Goal: Task Accomplishment & Management: Manage account settings

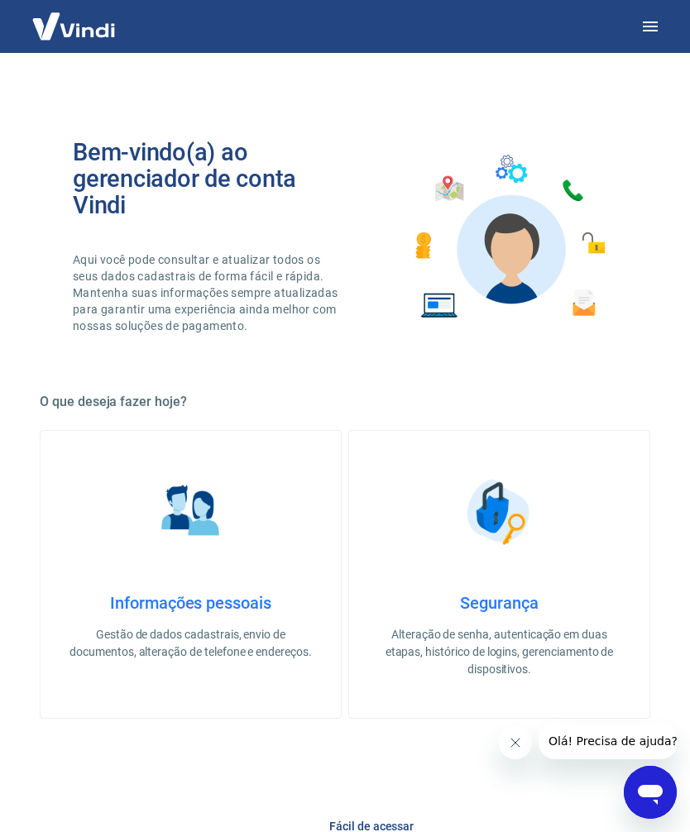
click at [644, 33] on icon "button" at bounding box center [650, 27] width 20 height 20
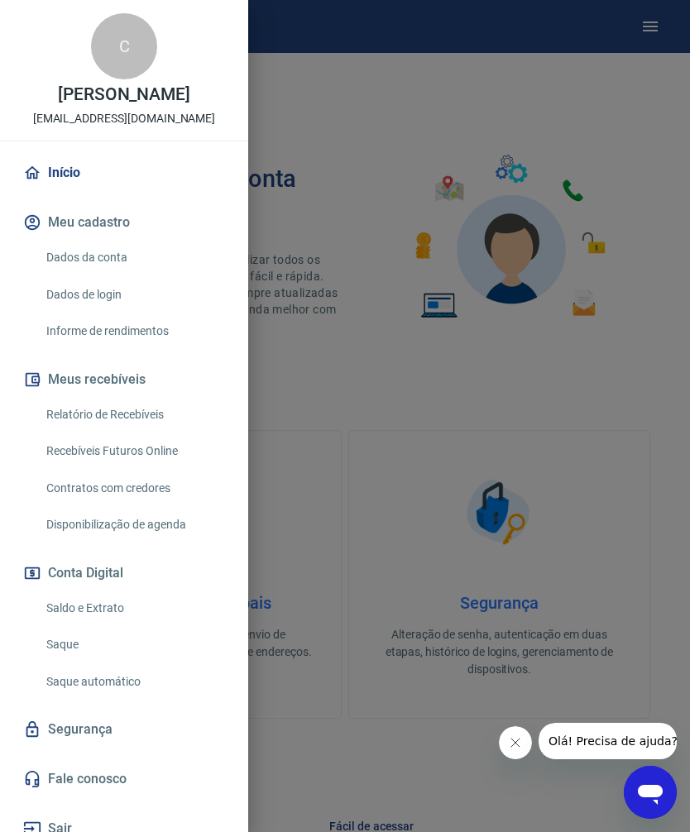
click at [74, 643] on link "Saque" at bounding box center [134, 645] width 189 height 34
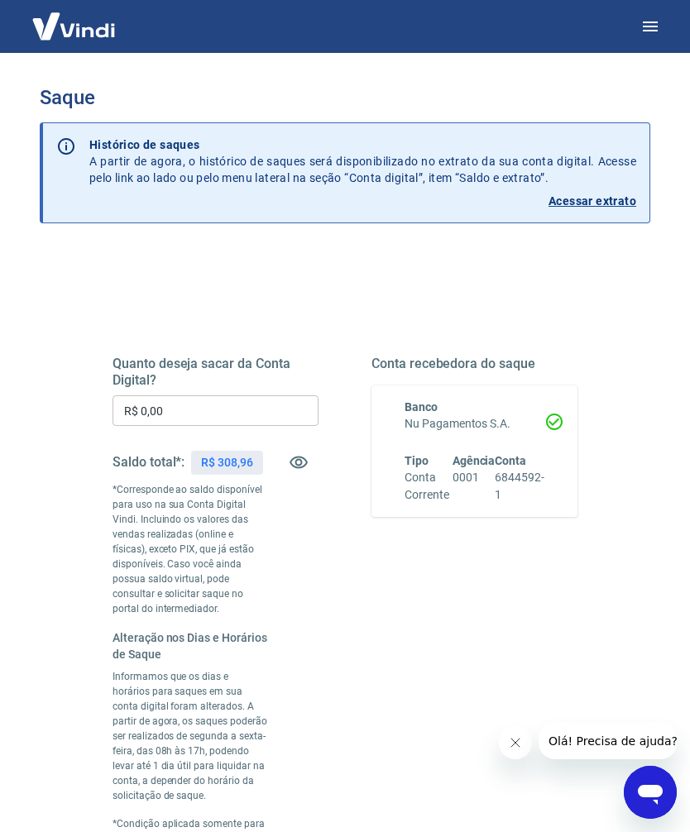
click at [215, 408] on input "R$ 0,00" at bounding box center [215, 410] width 206 height 31
type input "R$ 308,96"
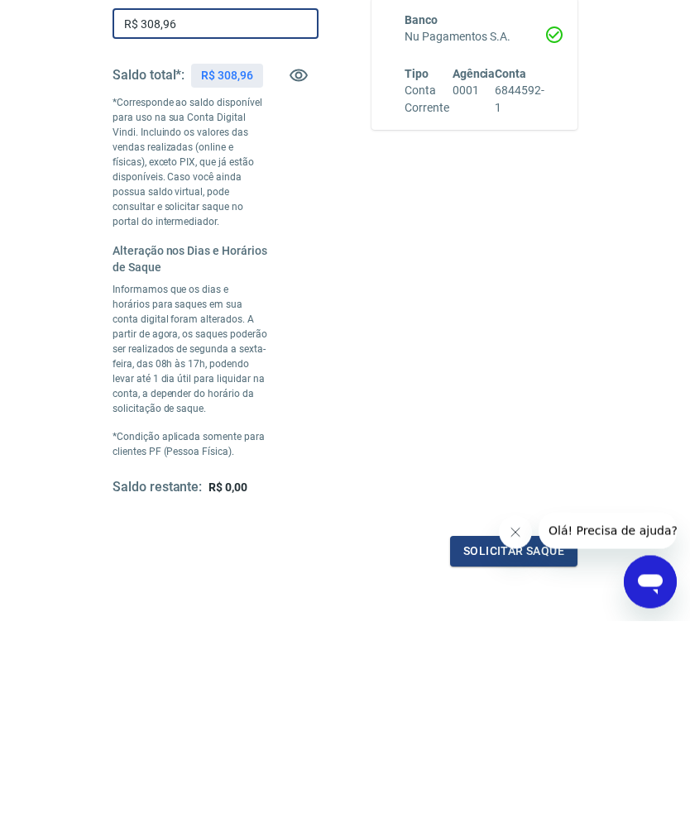
scroll to position [184, 0]
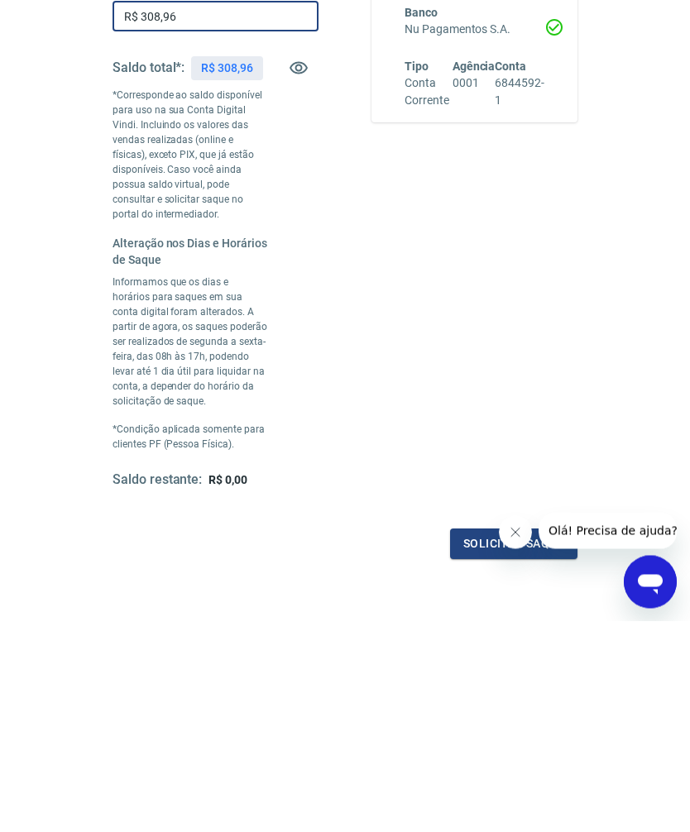
click at [473, 739] on button "Solicitar saque" at bounding box center [513, 754] width 127 height 31
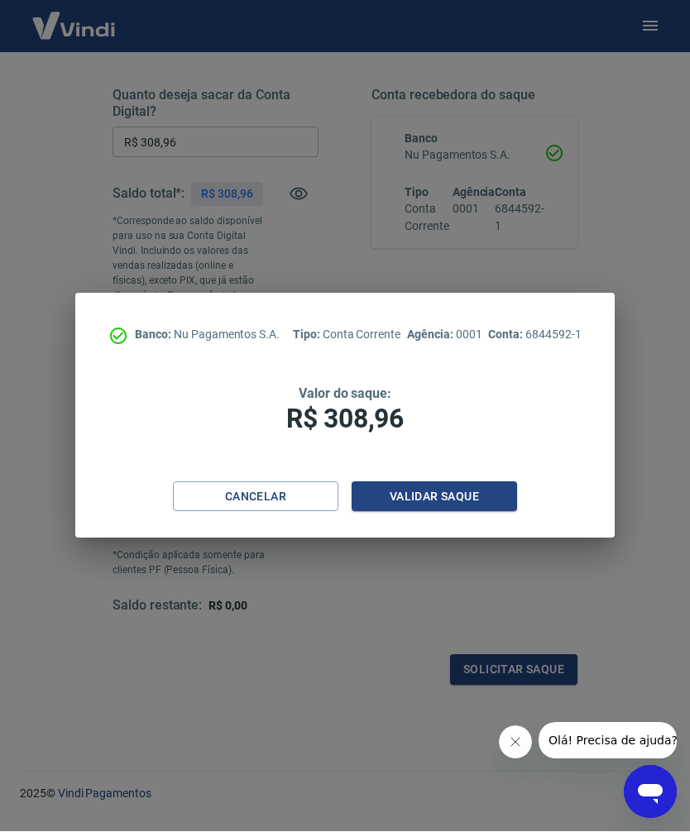
click at [441, 513] on button "Validar saque" at bounding box center [433, 497] width 165 height 31
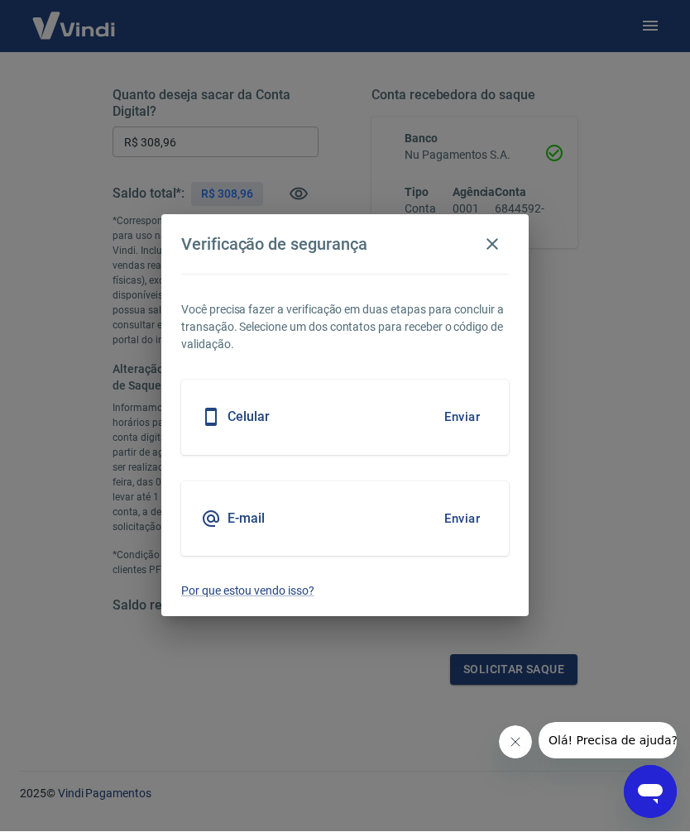
click at [469, 537] on button "Enviar" at bounding box center [462, 519] width 54 height 35
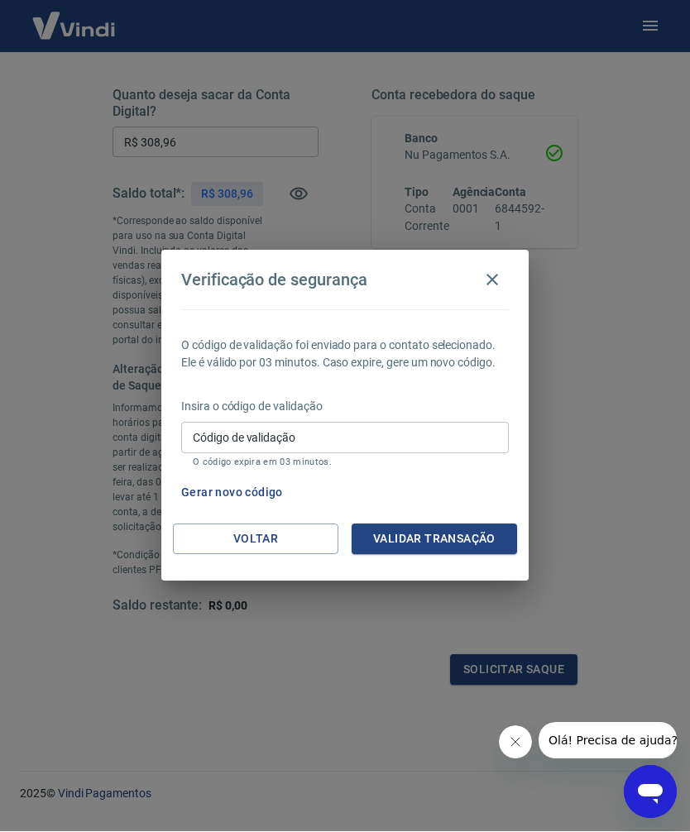
click at [327, 453] on input "Código de validação" at bounding box center [344, 438] width 327 height 31
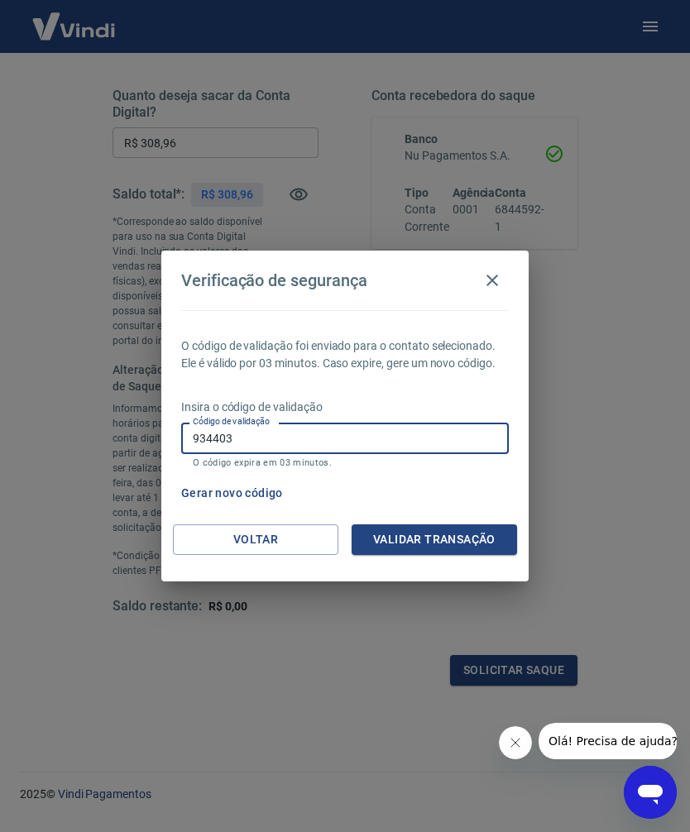
type input "934403"
click at [463, 555] on button "Validar transação" at bounding box center [433, 539] width 165 height 31
